Goal: Find specific page/section: Find specific page/section

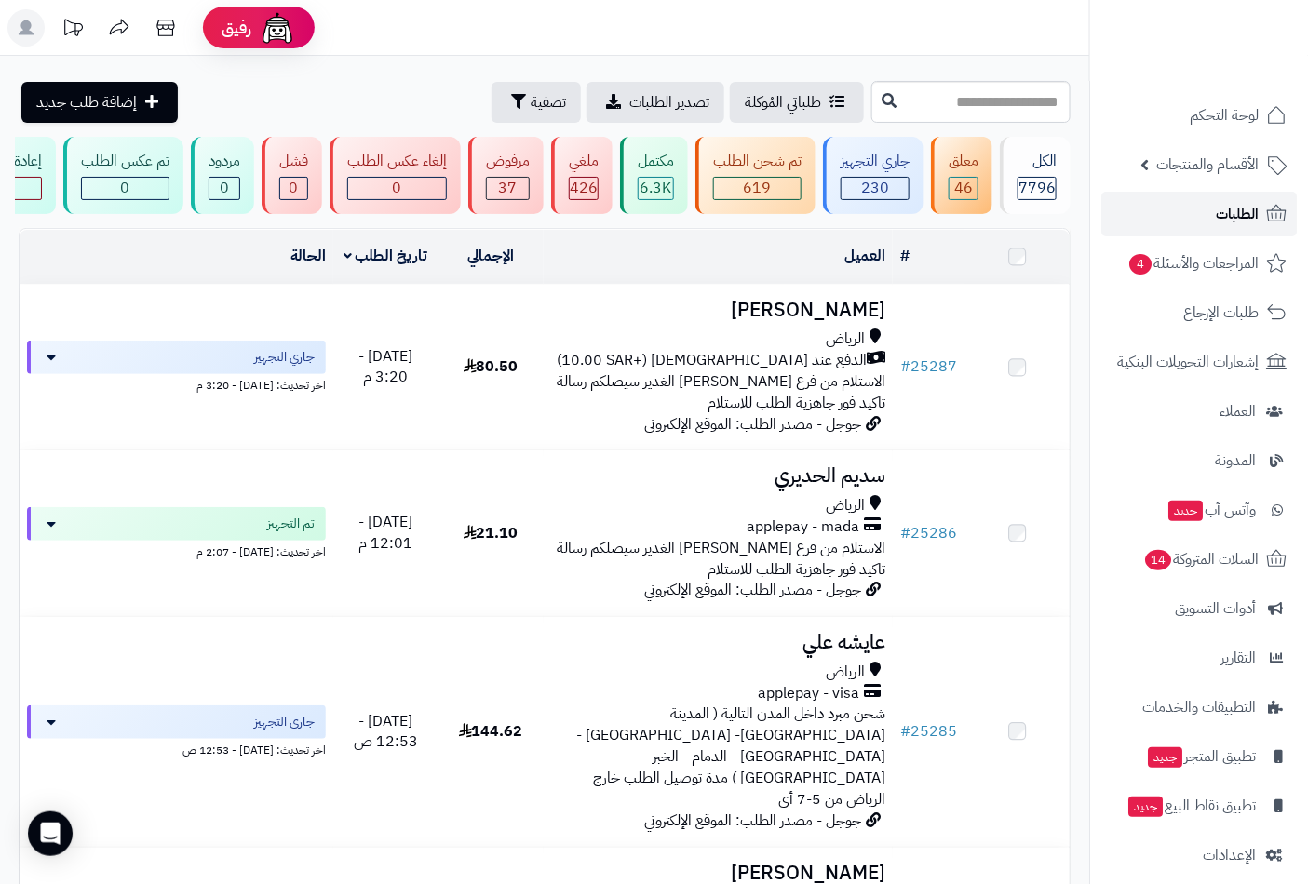
click at [1244, 225] on span "الطلبات" at bounding box center [1237, 214] width 43 height 26
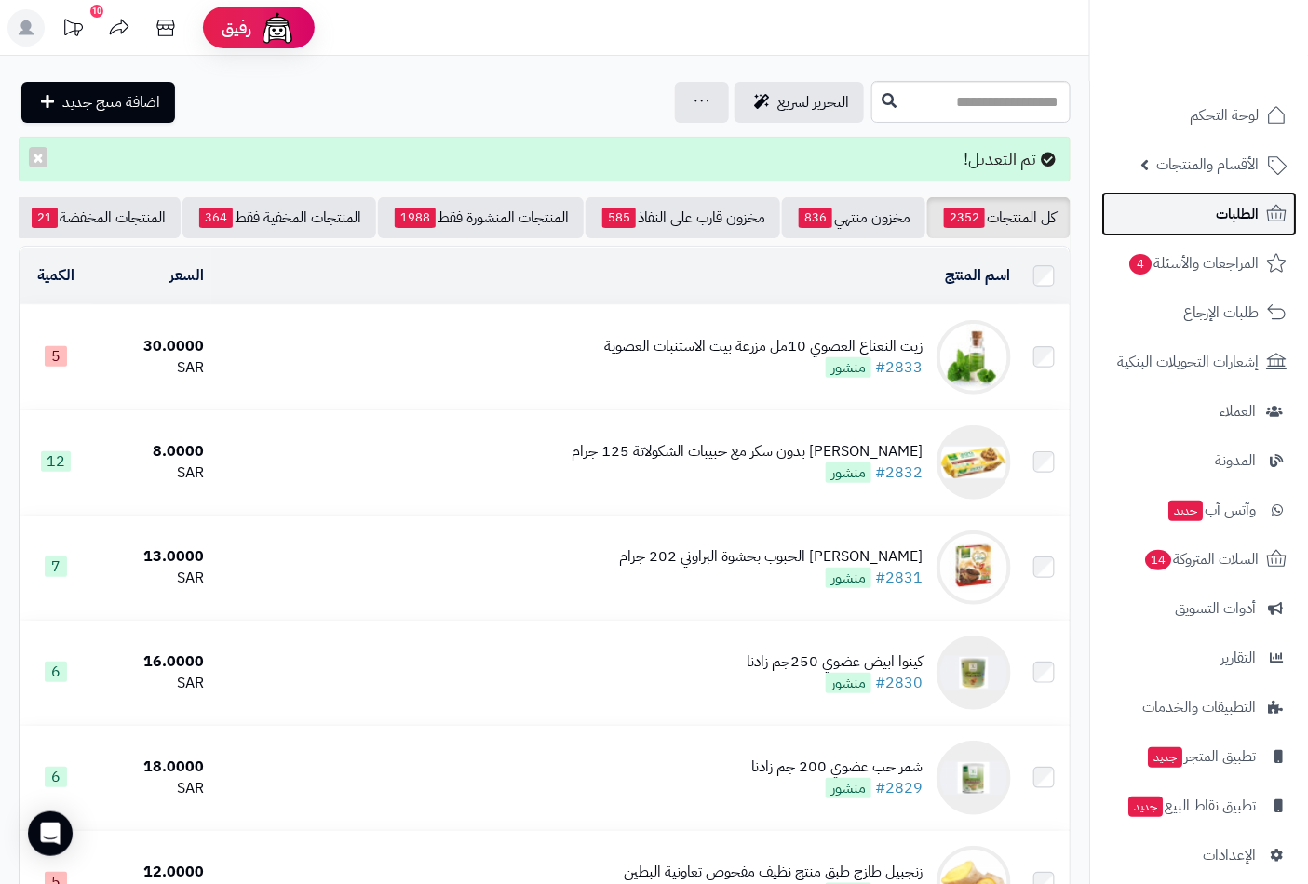
click at [1235, 212] on span "الطلبات" at bounding box center [1237, 214] width 43 height 26
